Goal: Subscribe to service/newsletter

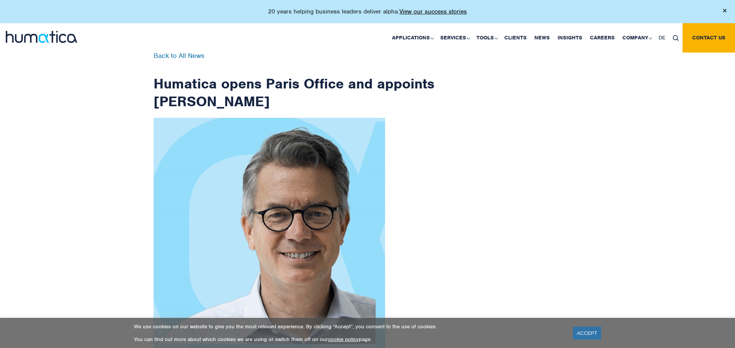
scroll to position [1232, 0]
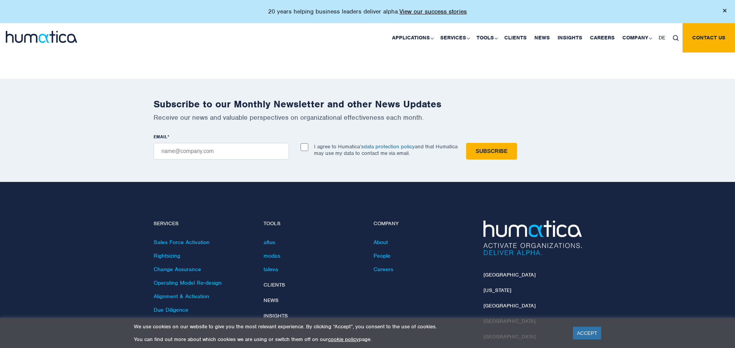
checkbox input "true"
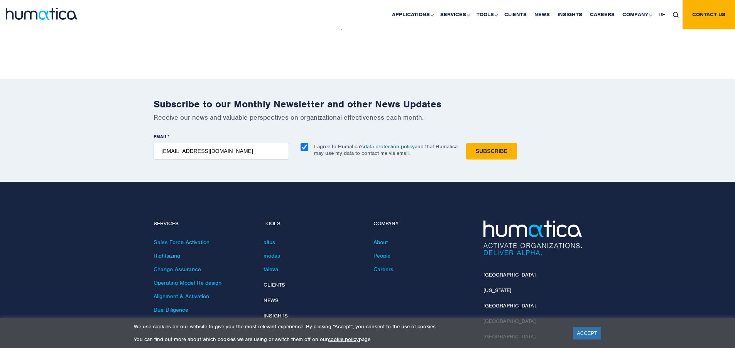
type input "[EMAIL_ADDRESS][DOMAIN_NAME]"
click at [466, 143] on input "Subscribe" at bounding box center [491, 151] width 51 height 17
